Goal: Book appointment/travel/reservation

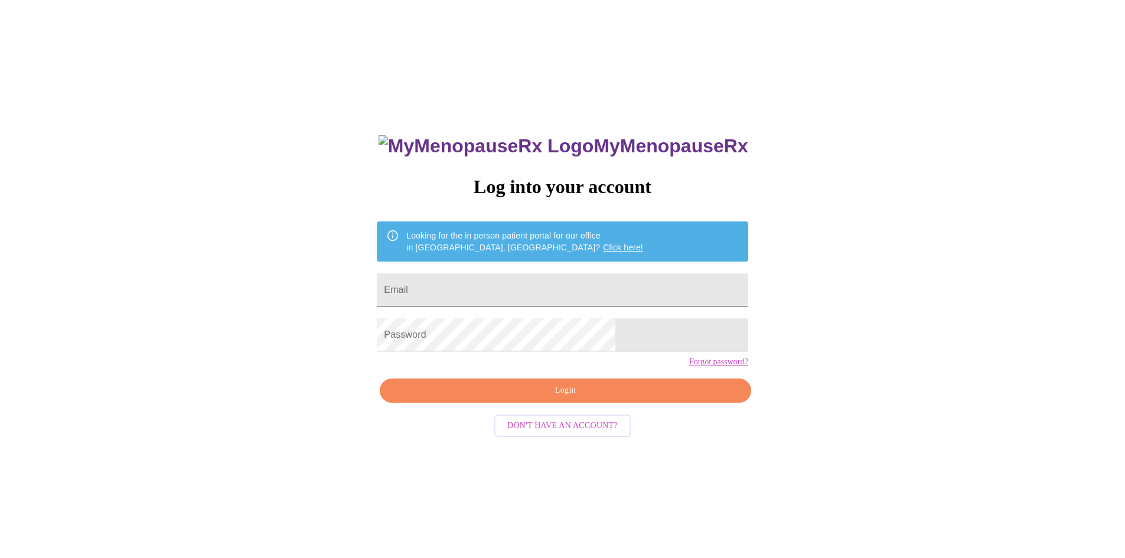
click at [504, 289] on input "Email" at bounding box center [562, 289] width 371 height 33
type input "[EMAIL_ADDRESS][DOMAIN_NAME]"
click at [565, 403] on button "Login" at bounding box center [565, 391] width 371 height 24
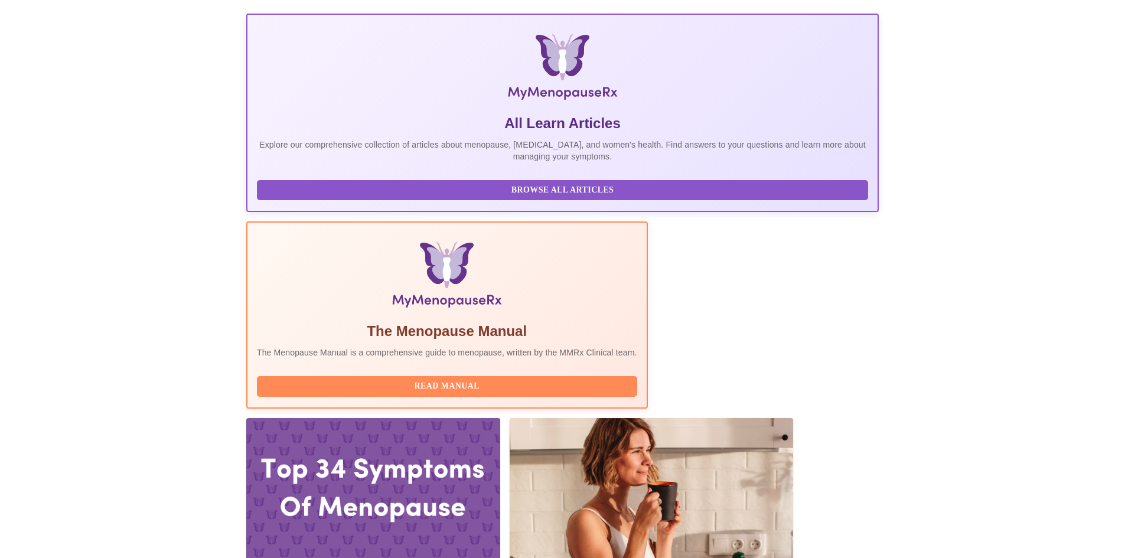
scroll to position [177, 0]
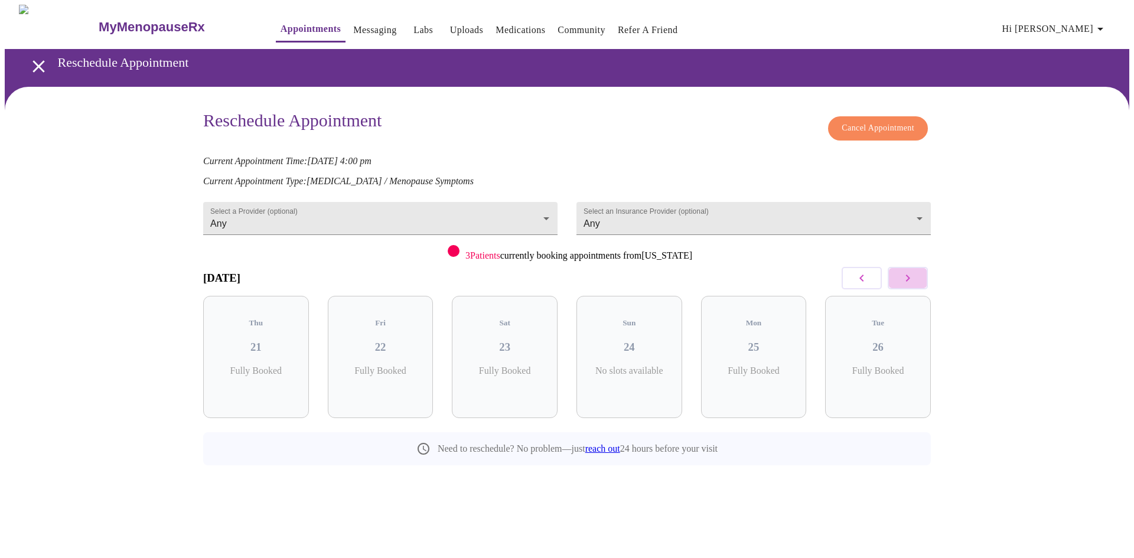
click at [908, 282] on icon "button" at bounding box center [908, 278] width 14 height 14
click at [376, 379] on span "( 69 Total)" at bounding box center [385, 383] width 32 height 9
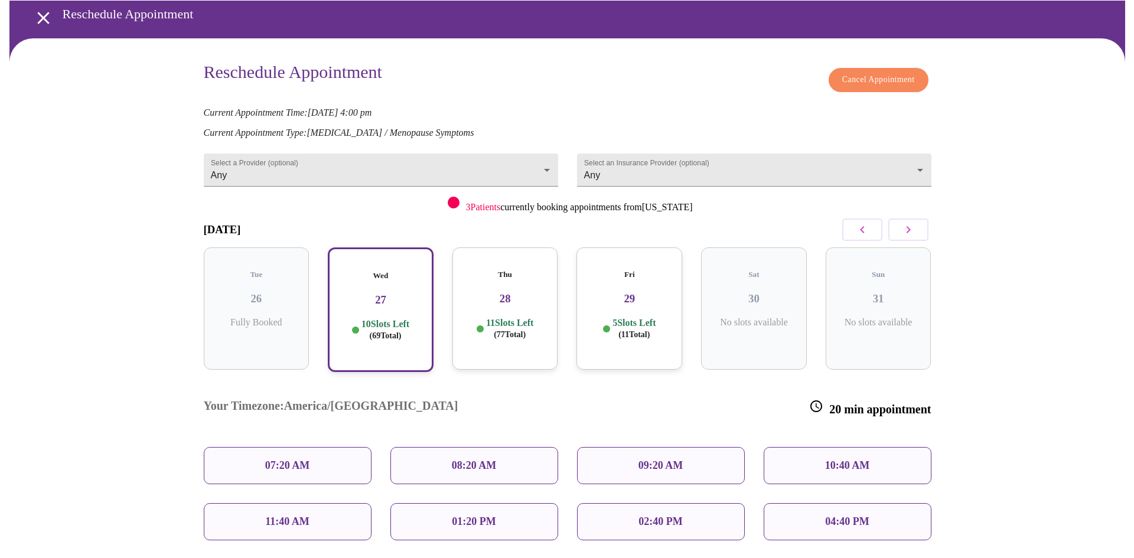
scroll to position [155, 0]
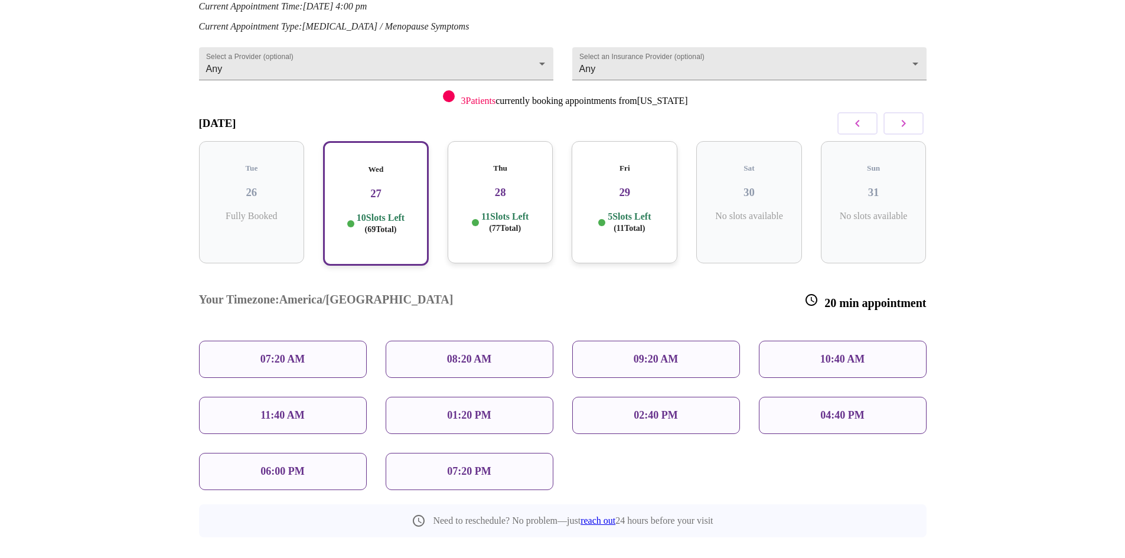
click at [686, 397] on div "02:40 PM" at bounding box center [656, 415] width 168 height 37
click at [585, 558] on span "Reschedule Appointment" at bounding box center [563, 567] width 89 height 15
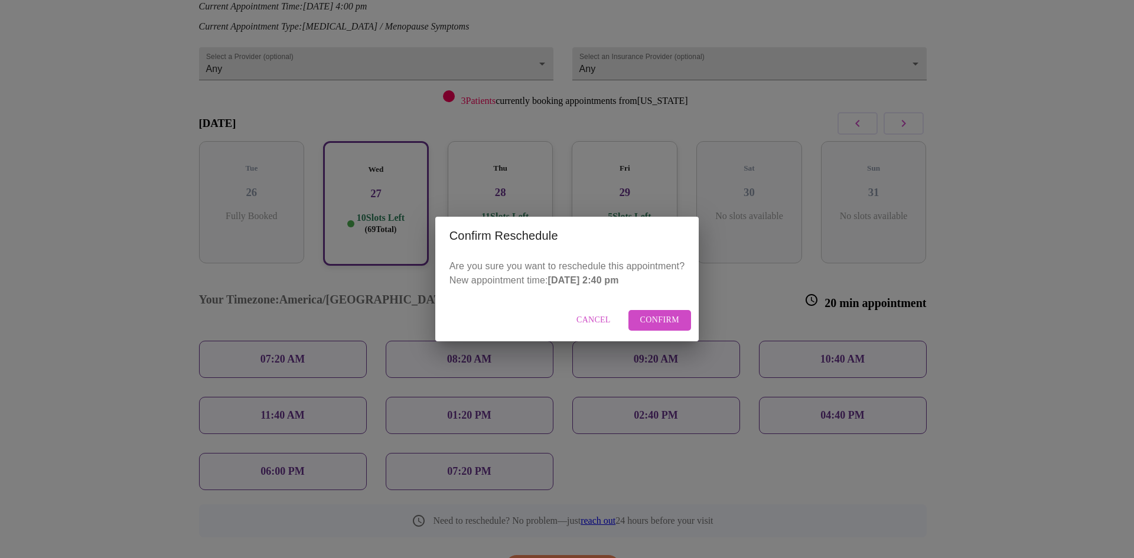
click at [676, 316] on span "Confirm" at bounding box center [660, 320] width 40 height 15
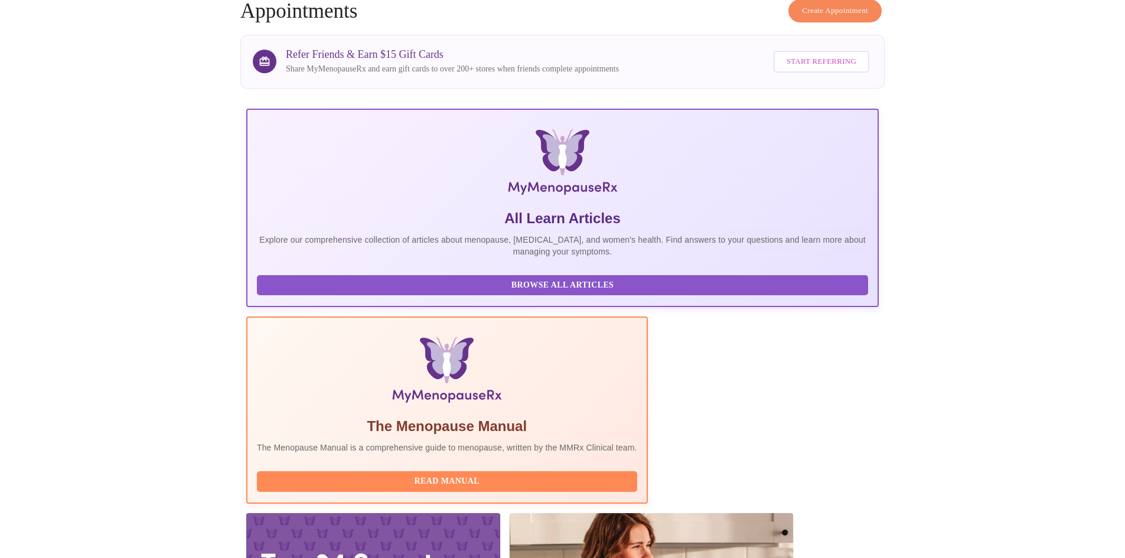
scroll to position [59, 0]
